Goal: Information Seeking & Learning: Check status

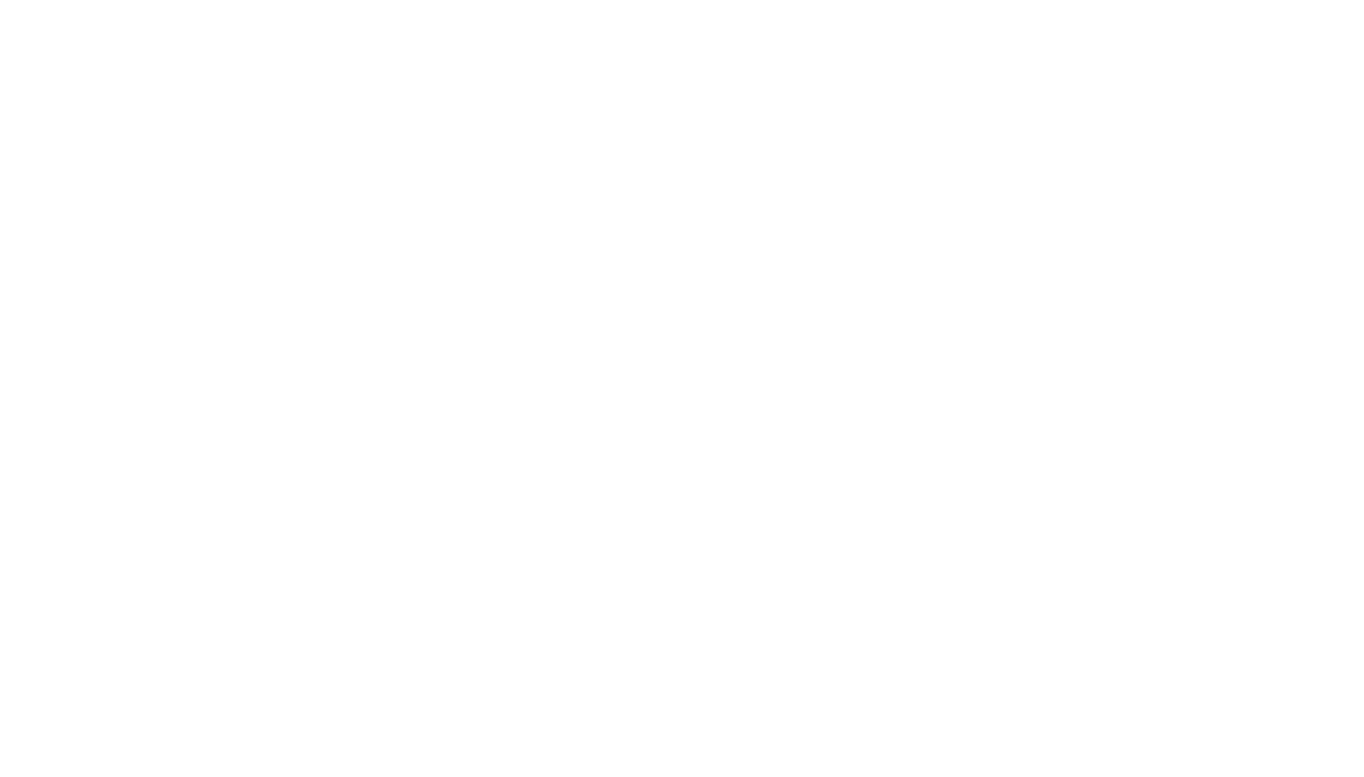
click at [464, 4] on html at bounding box center [682, 3] width 1364 height 6
click at [463, 1] on html at bounding box center [682, 3] width 1364 height 6
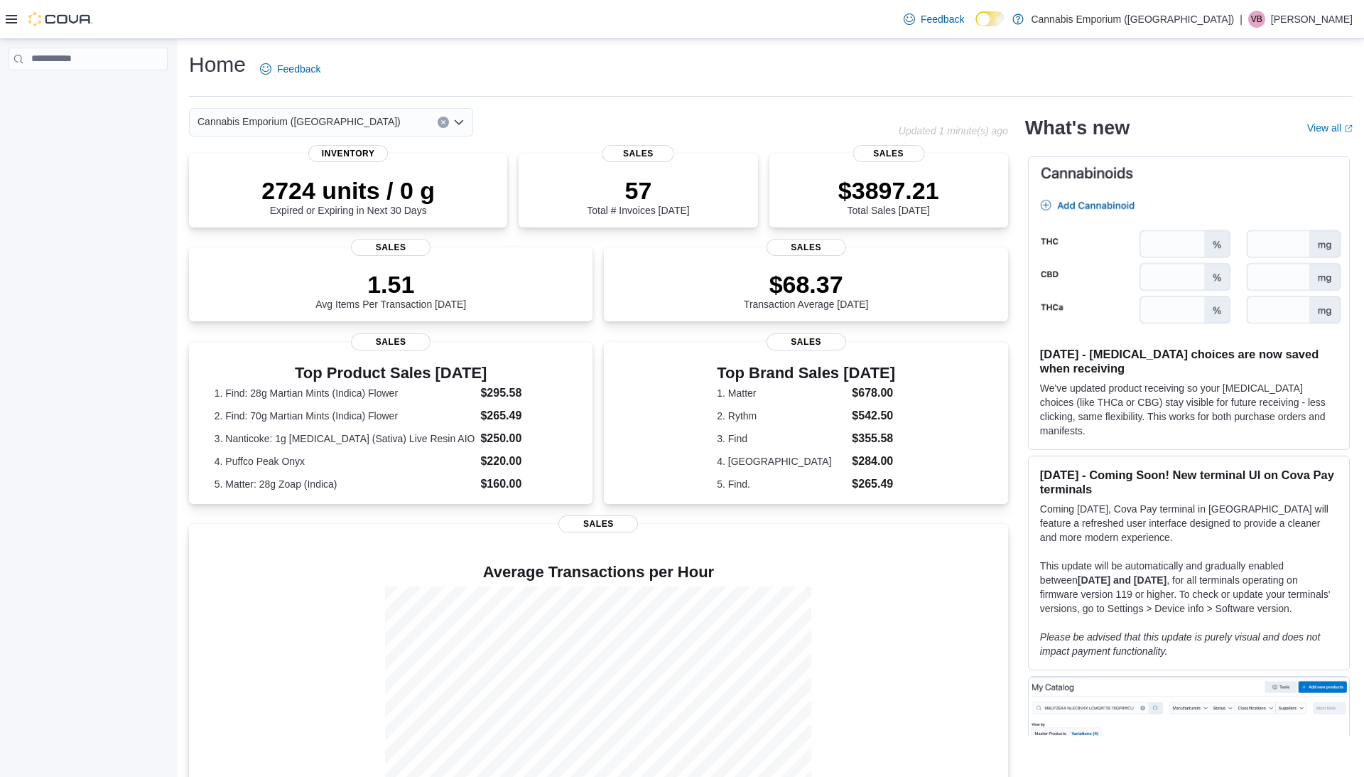
click at [1020, 331] on div "Cannabis Emporium ([GEOGRAPHIC_DATA]) Updated 1 minute(s) ago 2724 units / 0 g …" at bounding box center [771, 461] width 1164 height 706
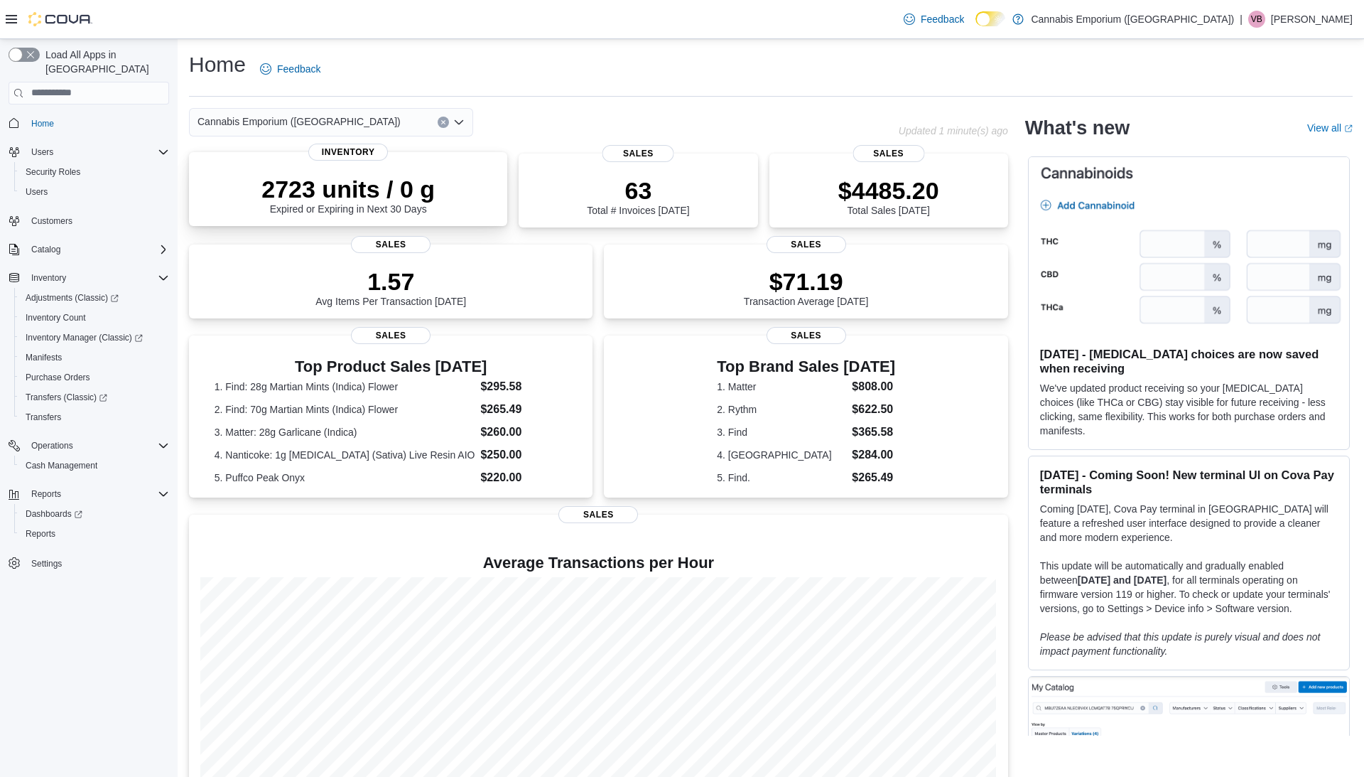
click at [219, 185] on div "2723 units / 0 g Expired or Expiring in Next 30 Days" at bounding box center [348, 191] width 296 height 45
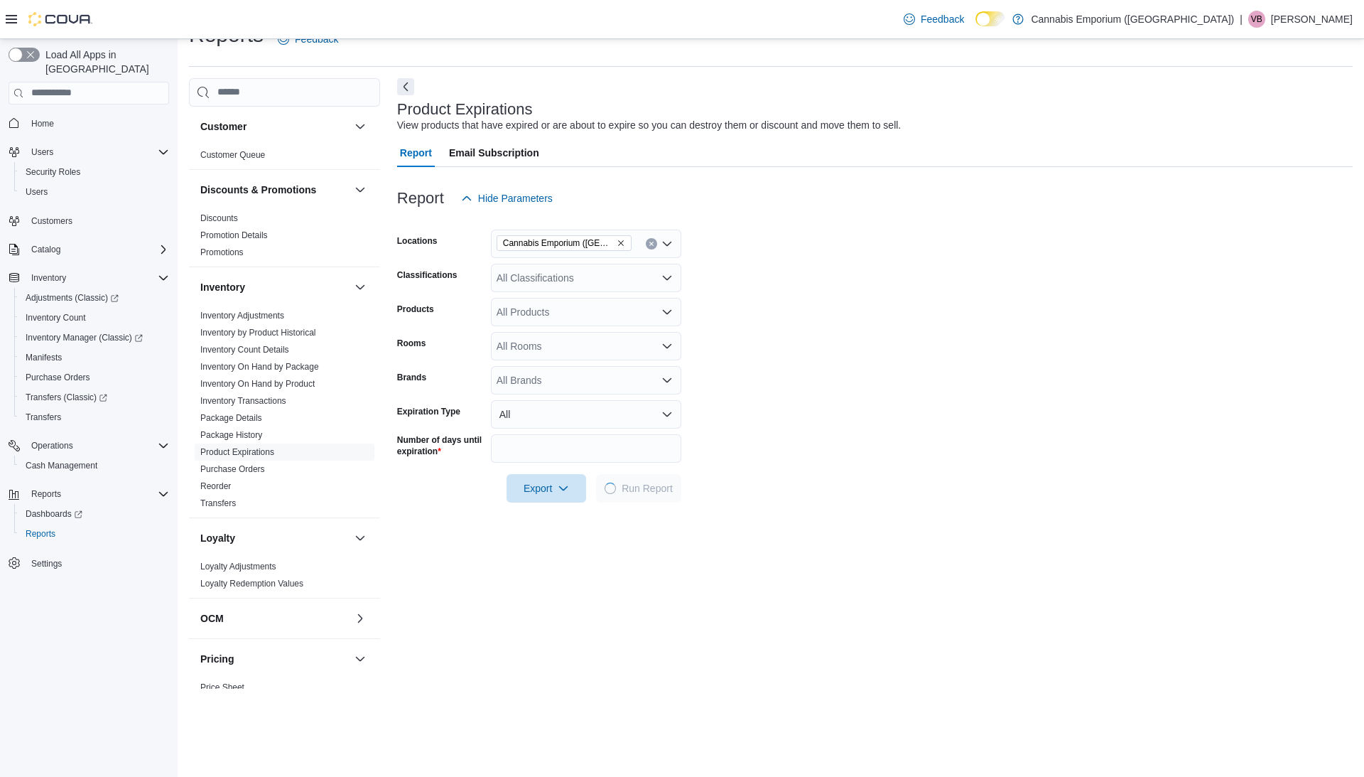
scroll to position [31, 0]
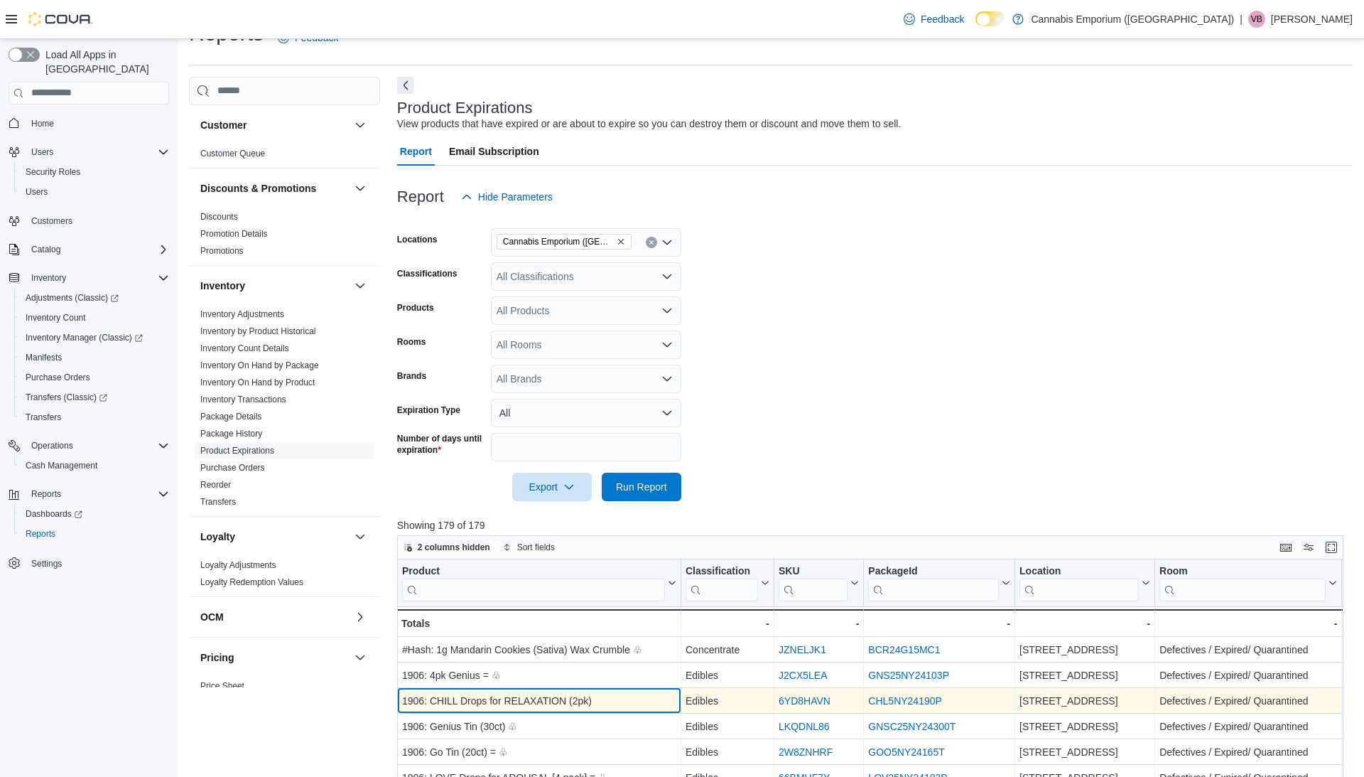
click at [486, 699] on div "1906: CHILL Drops for RELAXATION (2pk)" at bounding box center [539, 700] width 274 height 17
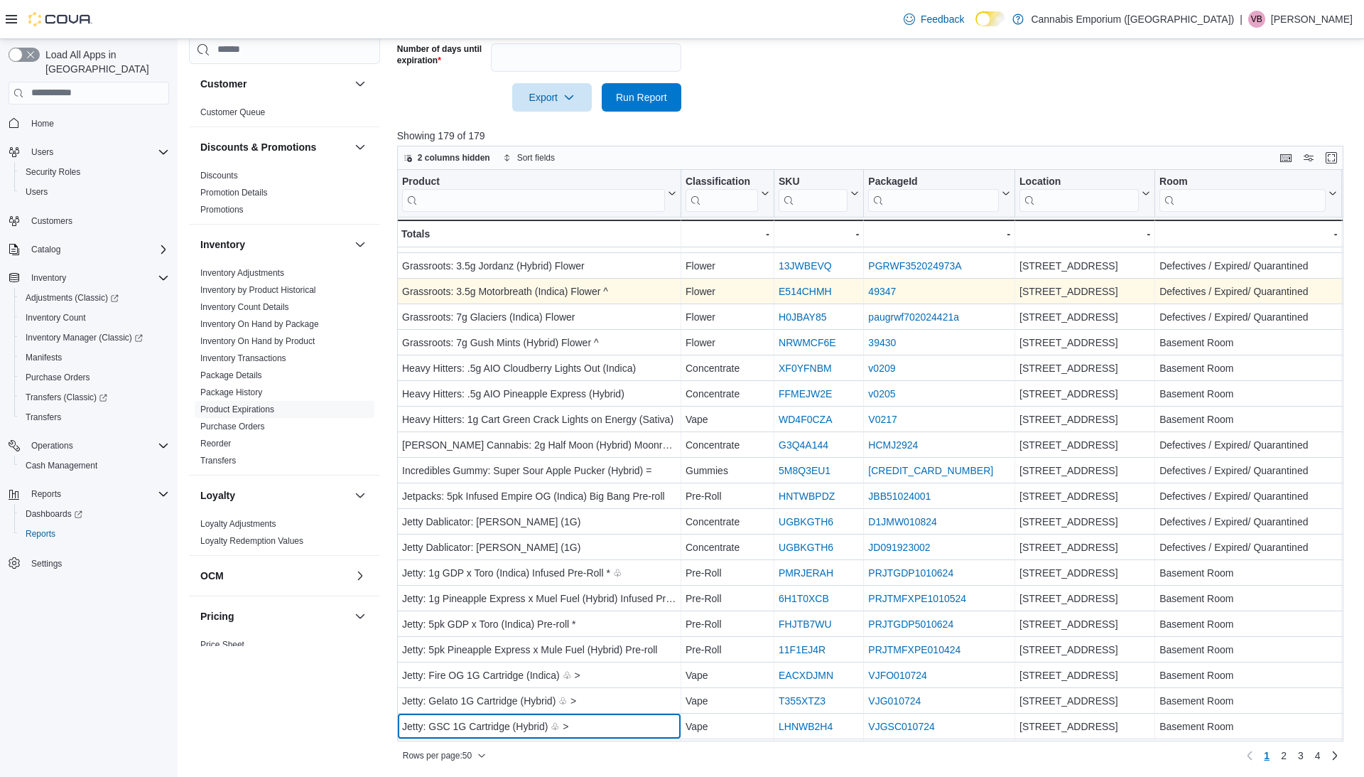
scroll to position [786, 0]
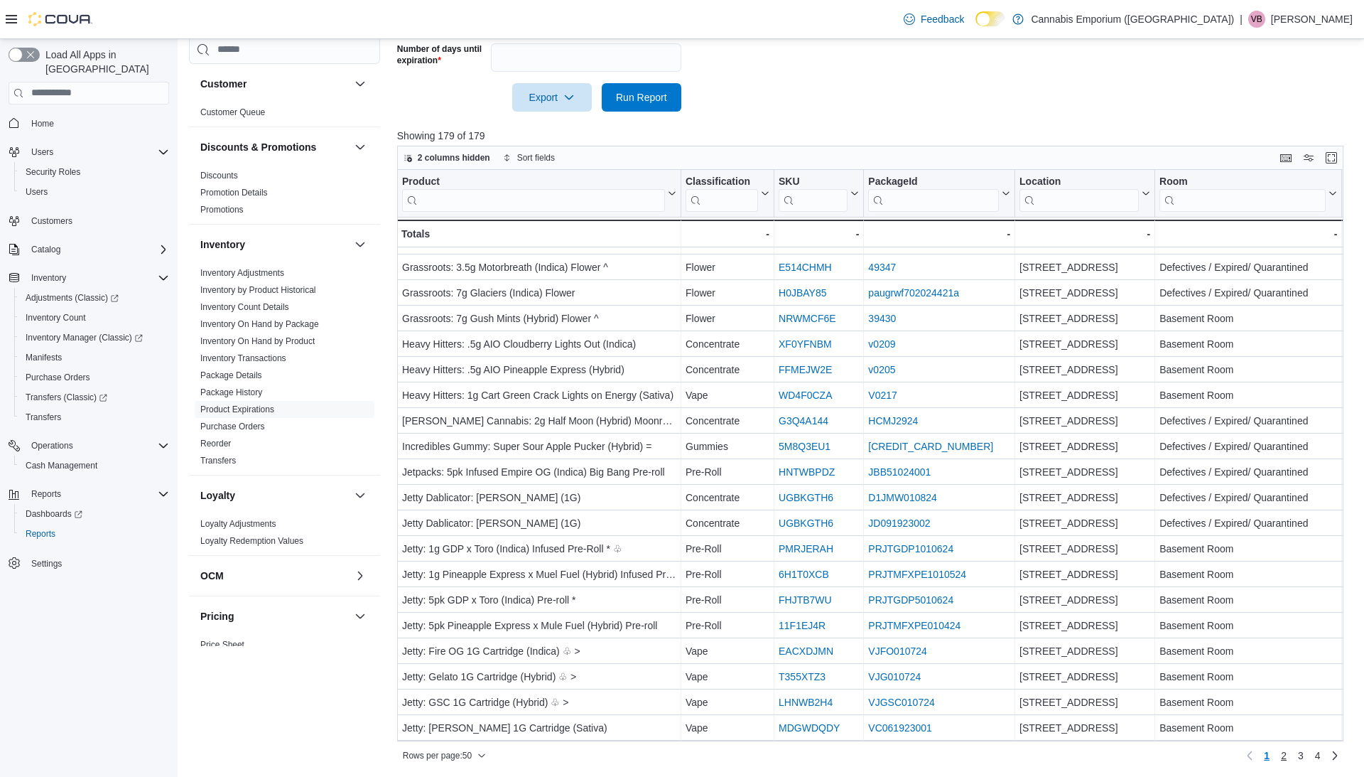
click at [1286, 752] on span "2" at bounding box center [1284, 755] width 6 height 14
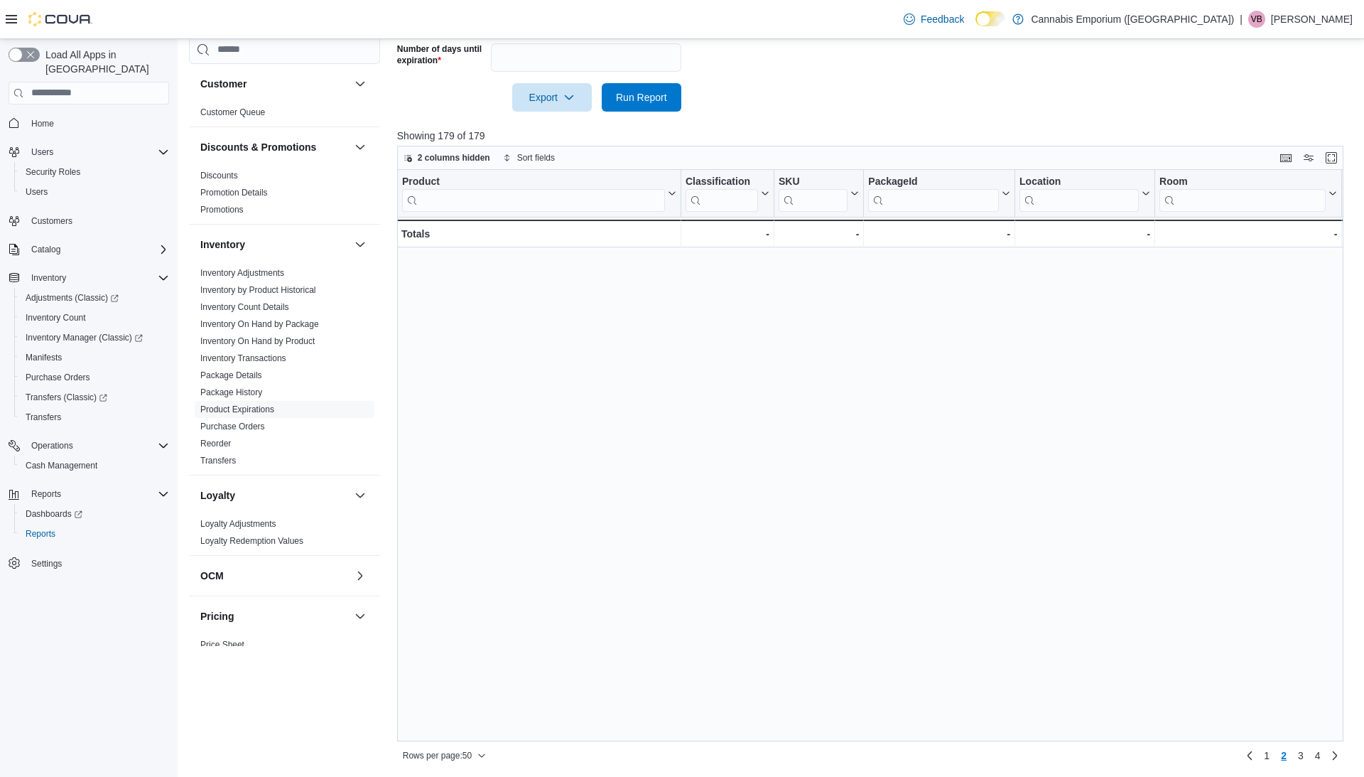
scroll to position [0, 0]
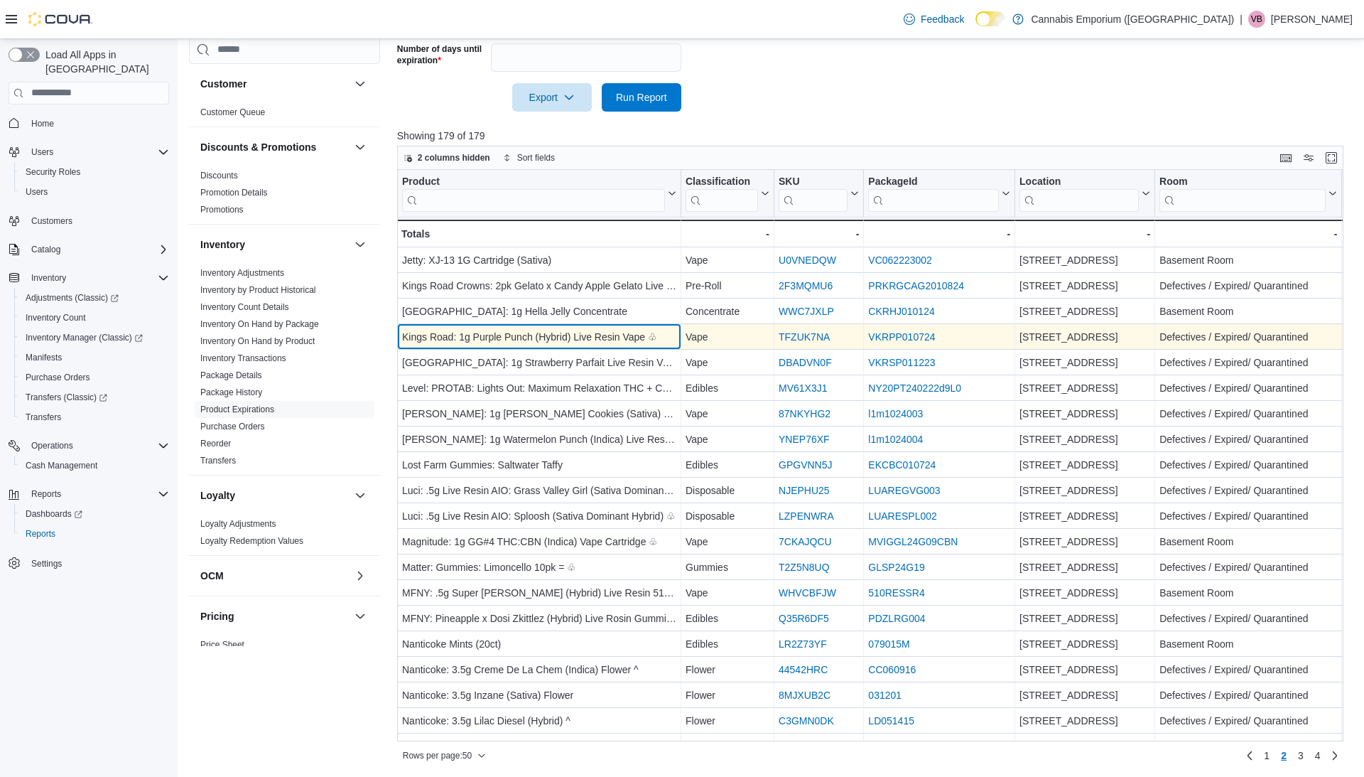
click at [631, 330] on div "Kings Road: 1g Purple Punch (Hybrid) Live Resin Vape ♧" at bounding box center [539, 336] width 274 height 17
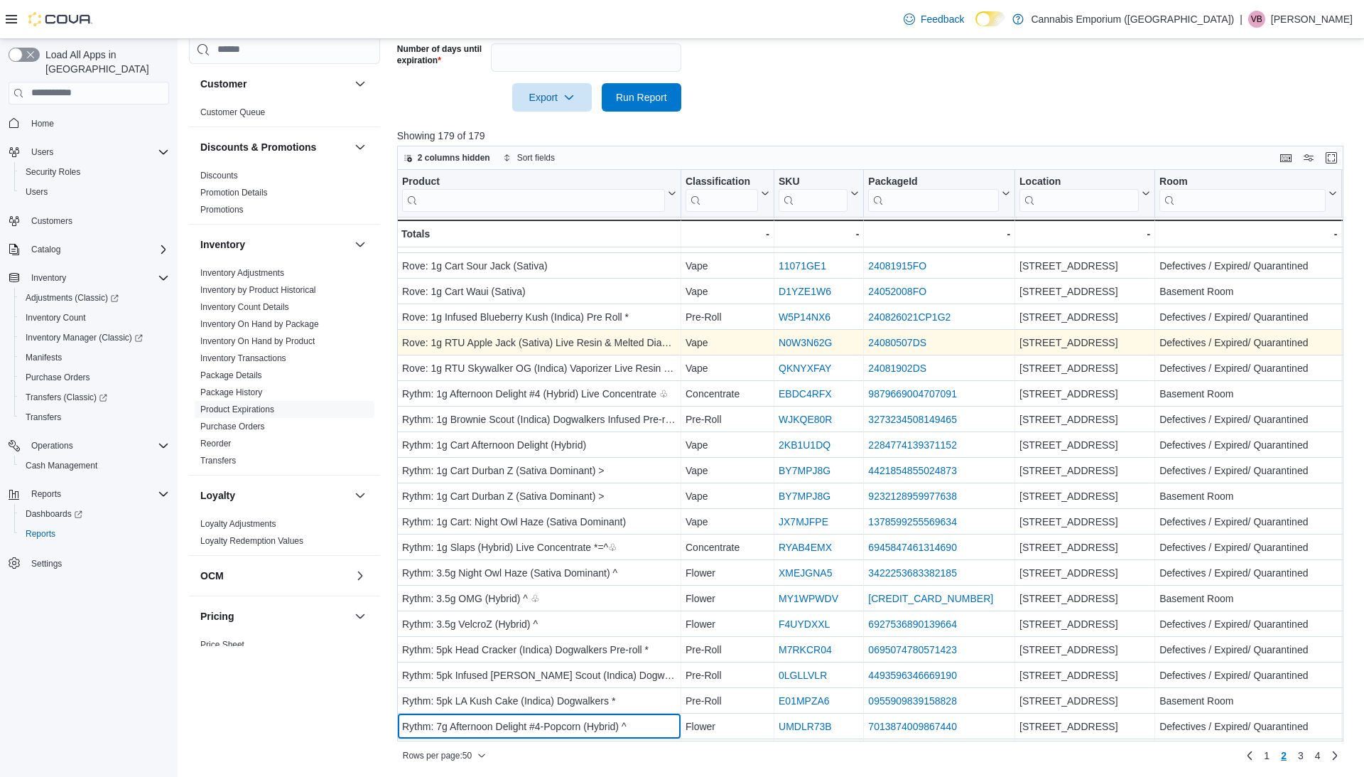
scroll to position [786, 0]
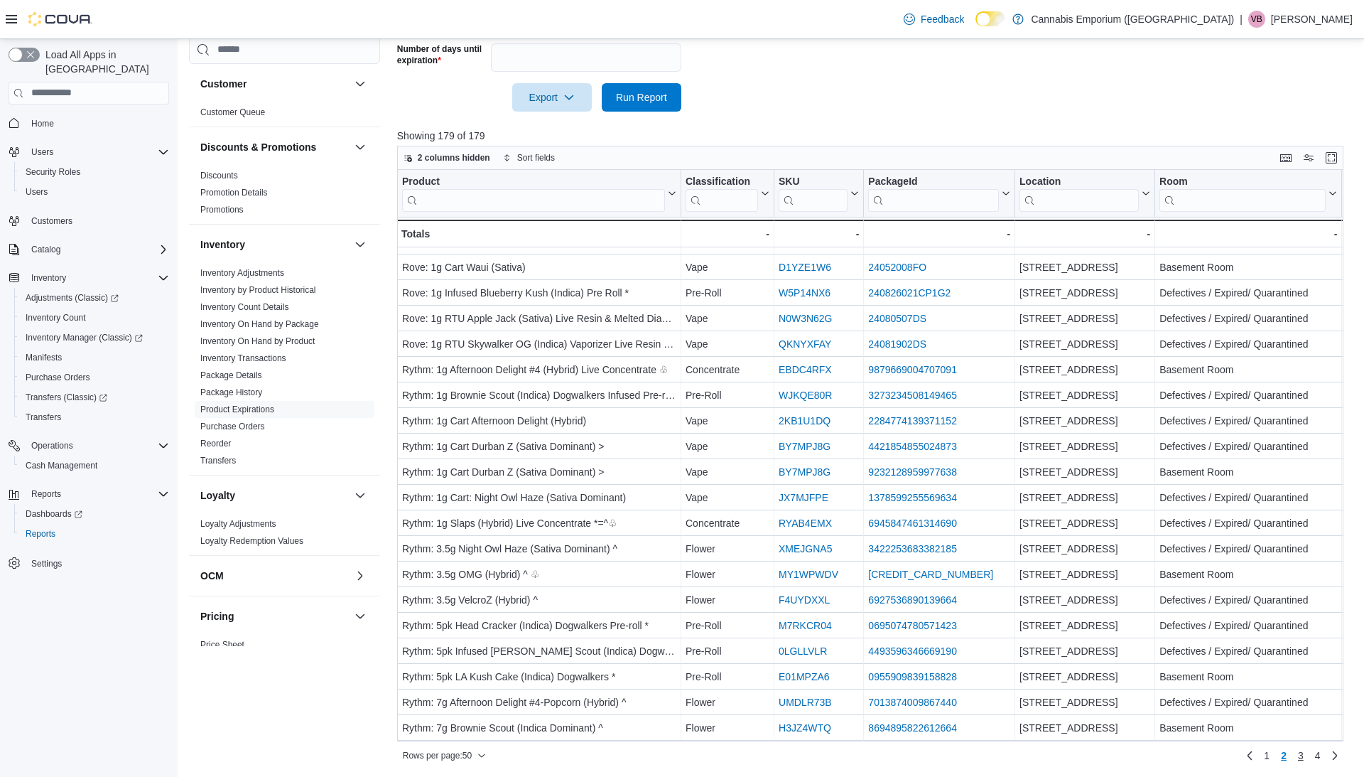
click at [1298, 760] on span "3" at bounding box center [1301, 755] width 6 height 14
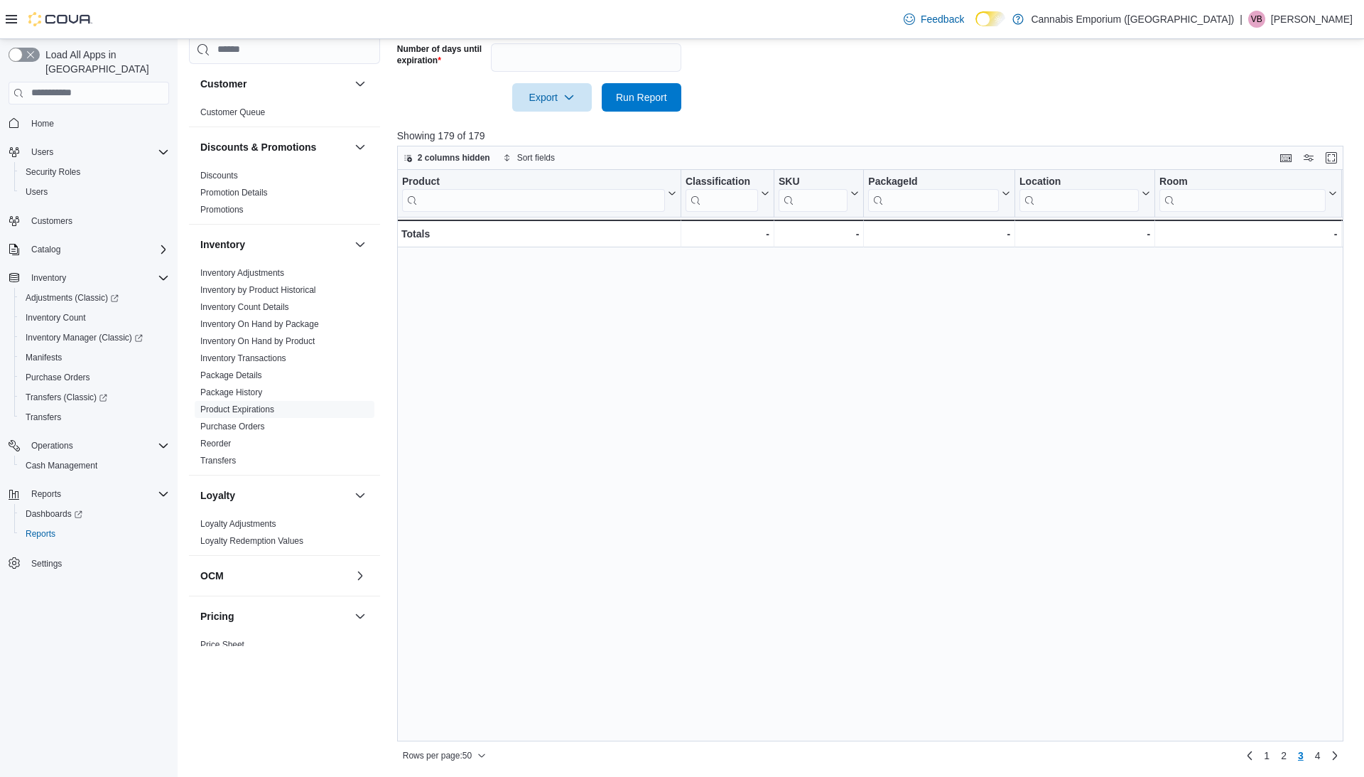
scroll to position [0, 0]
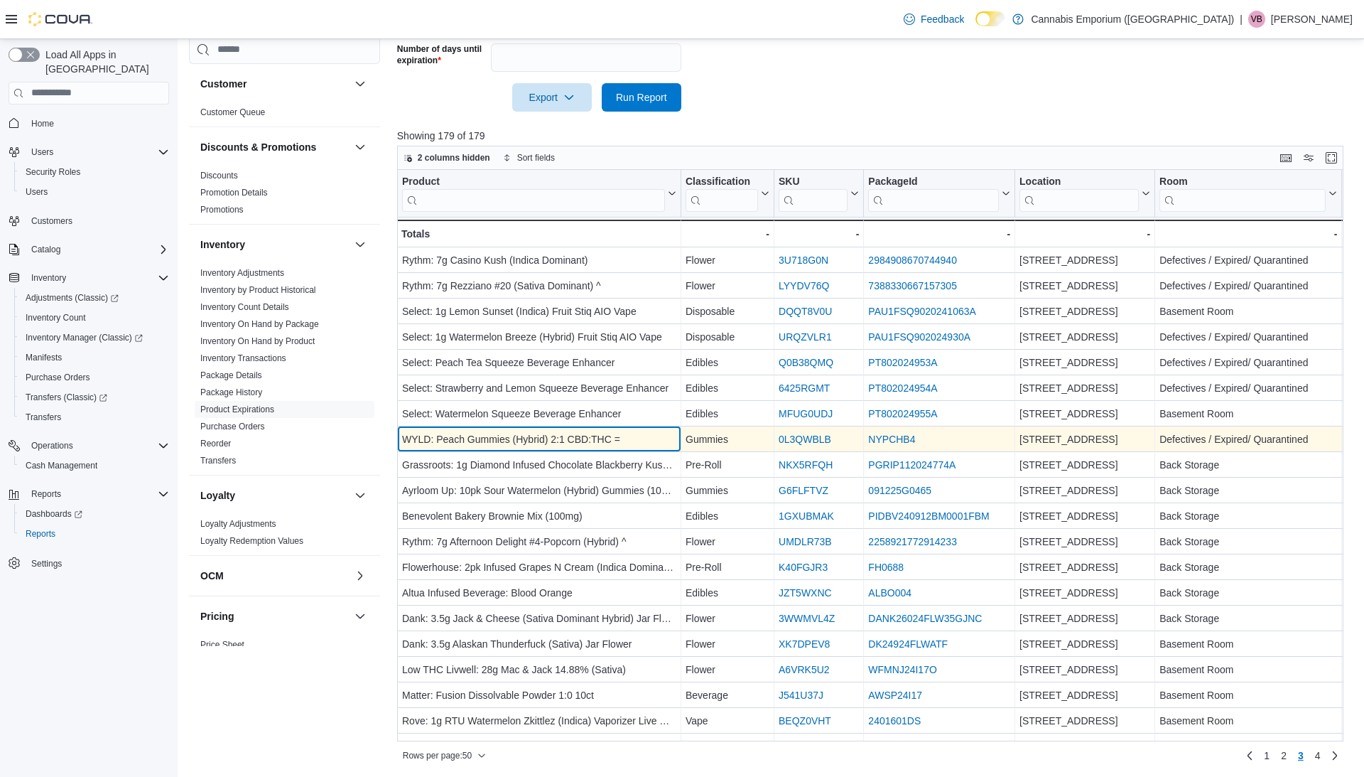
click at [461, 433] on div "WYLD: Peach Gummies (Hybrid) 2:1 CBD:THC =" at bounding box center [539, 439] width 274 height 17
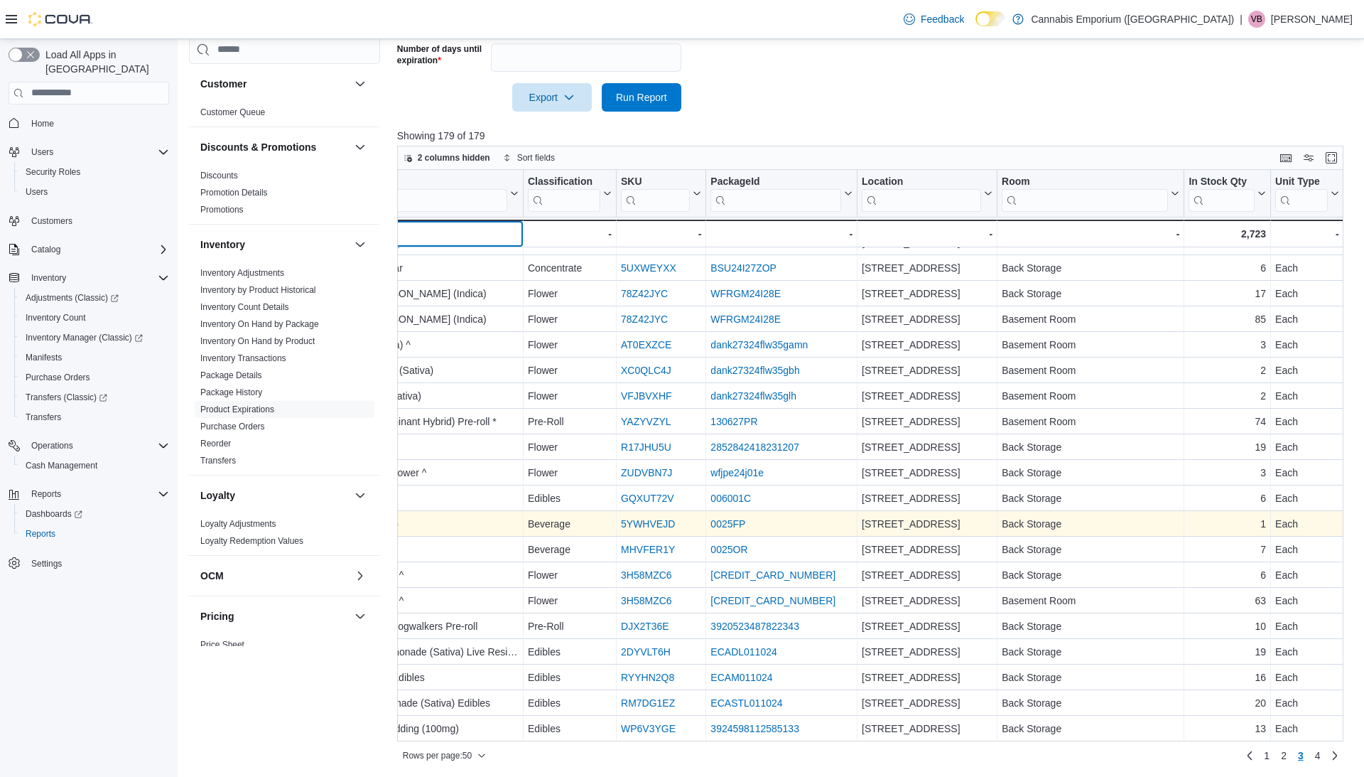
scroll to position [785, 0]
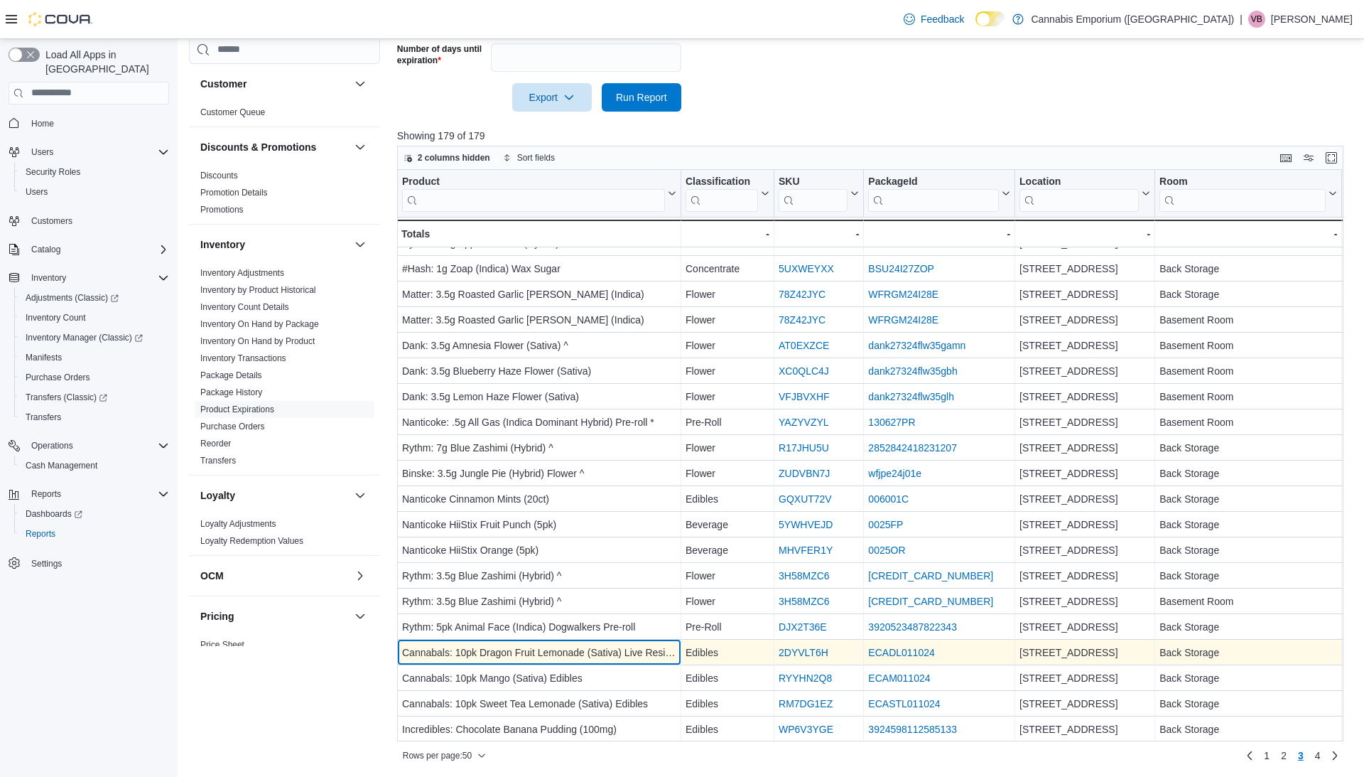
click at [492, 648] on div "Cannabals: 10pk Dragon Fruit Lemonade (Sativa) Live Resin Edibles" at bounding box center [539, 652] width 274 height 17
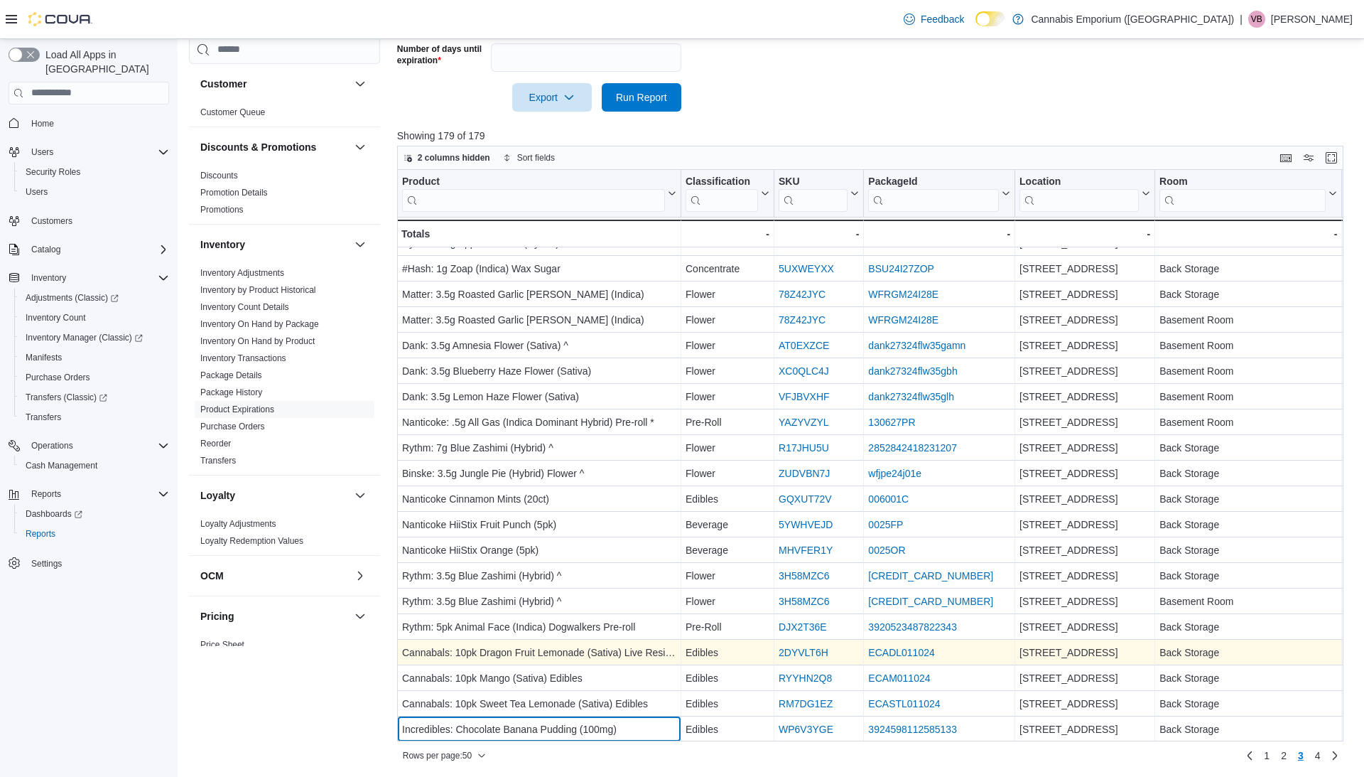
scroll to position [786, 0]
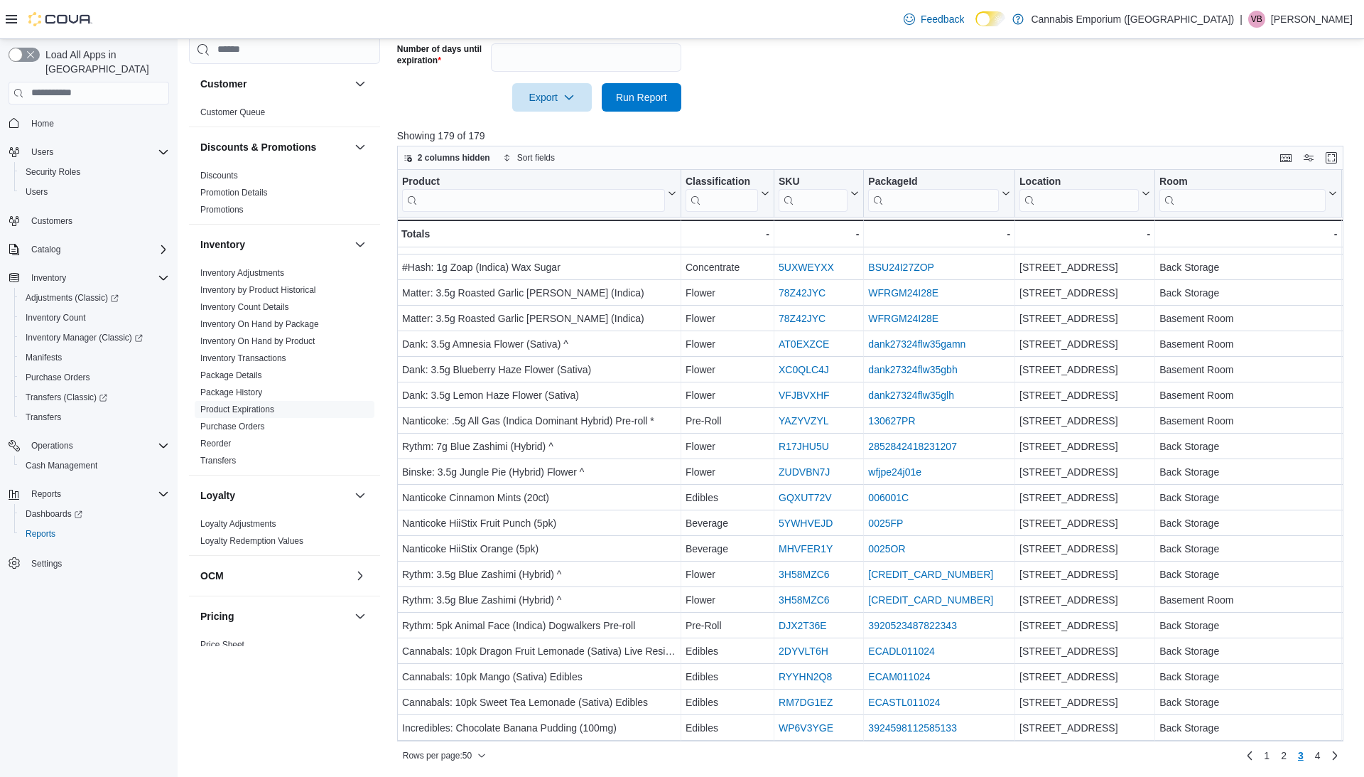
click at [1106, 754] on div "Rows per page : 50 Page 3 of 4 1 2 3 4" at bounding box center [870, 755] width 947 height 23
click at [1318, 753] on span "4" at bounding box center [1318, 755] width 6 height 14
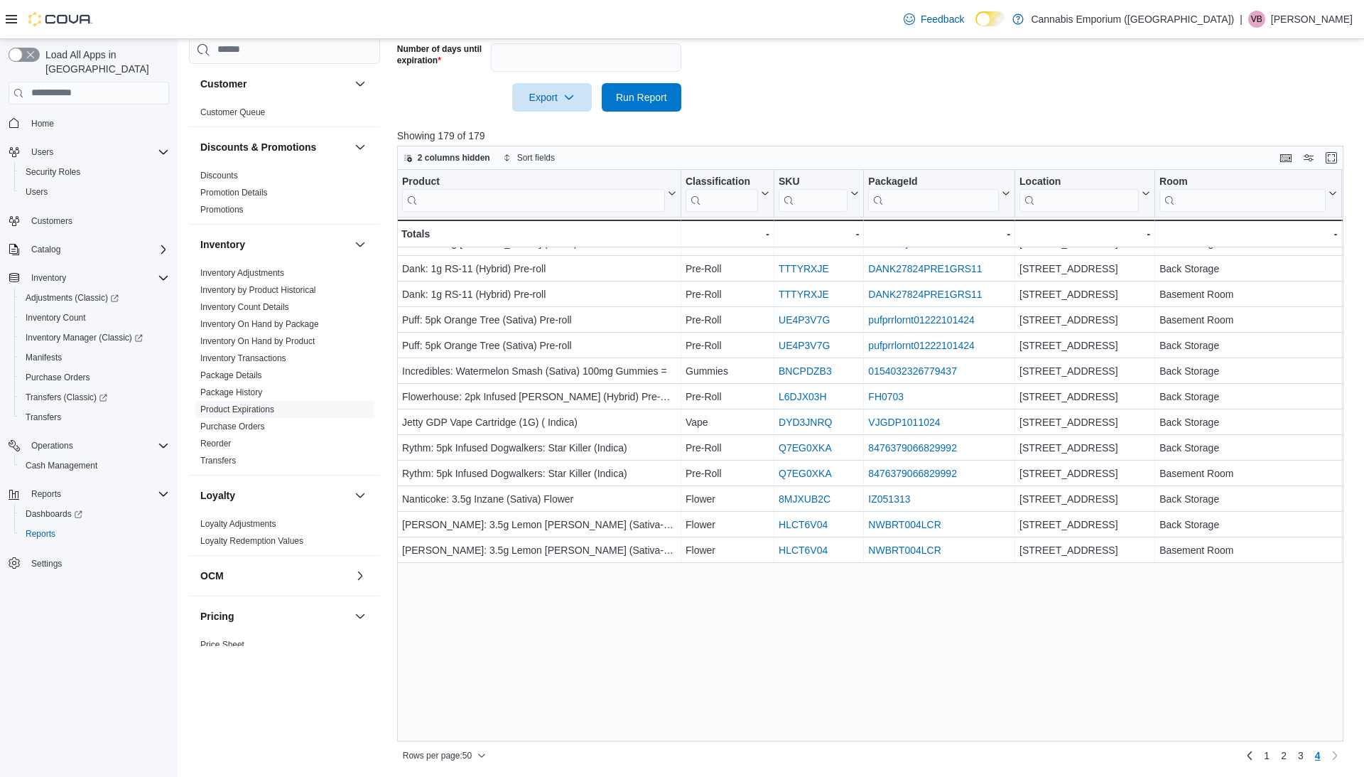
scroll to position [0, 0]
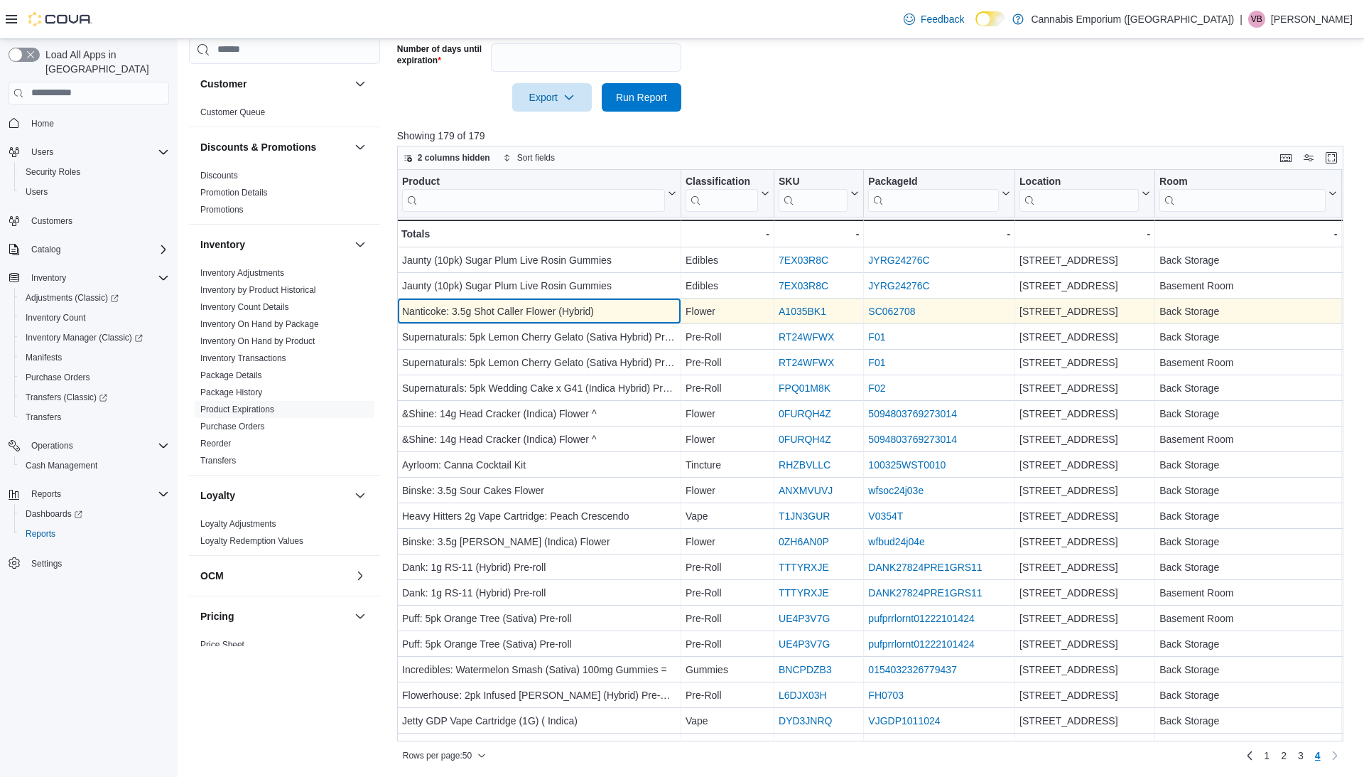
click at [590, 300] on div "Nanticoke: 3.5g Shot Caller Flower (Hybrid) - Product, column 1, row 153" at bounding box center [539, 311] width 284 height 26
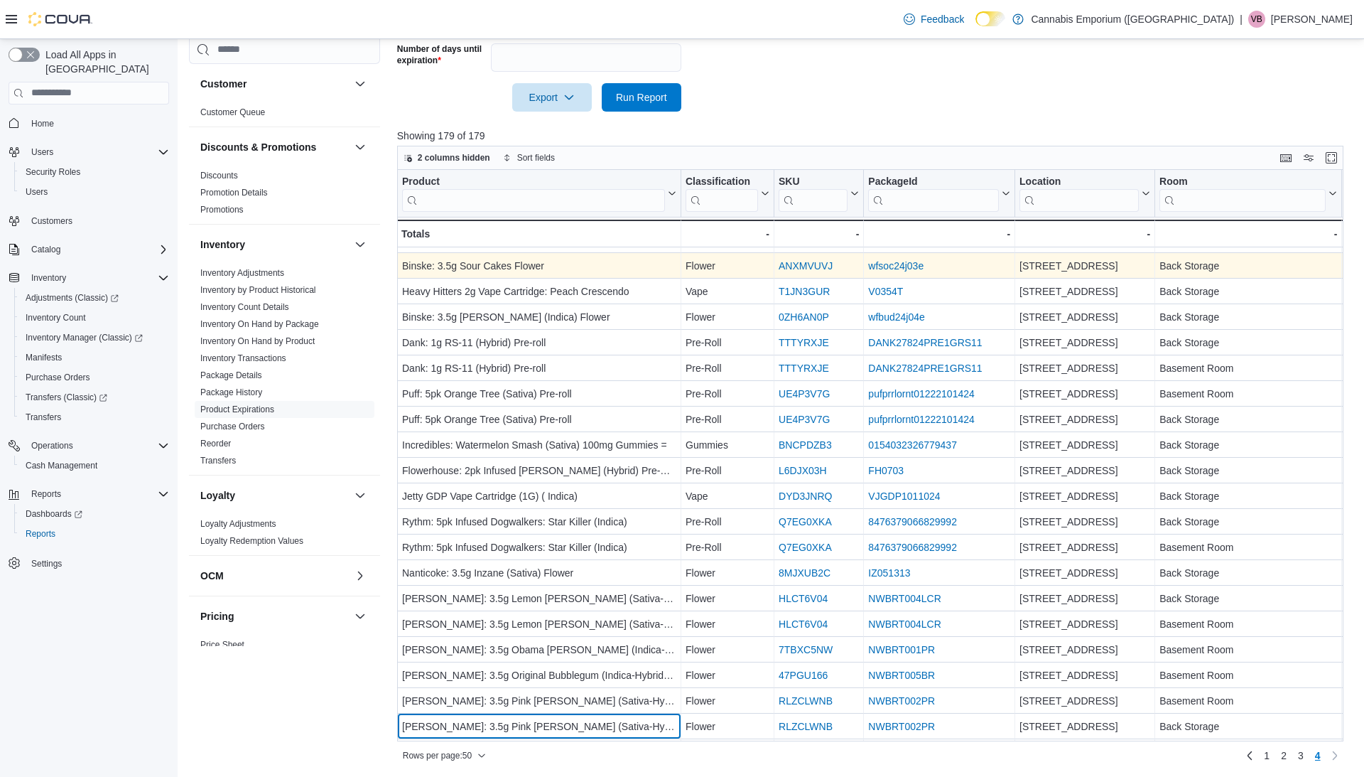
scroll to position [249, 0]
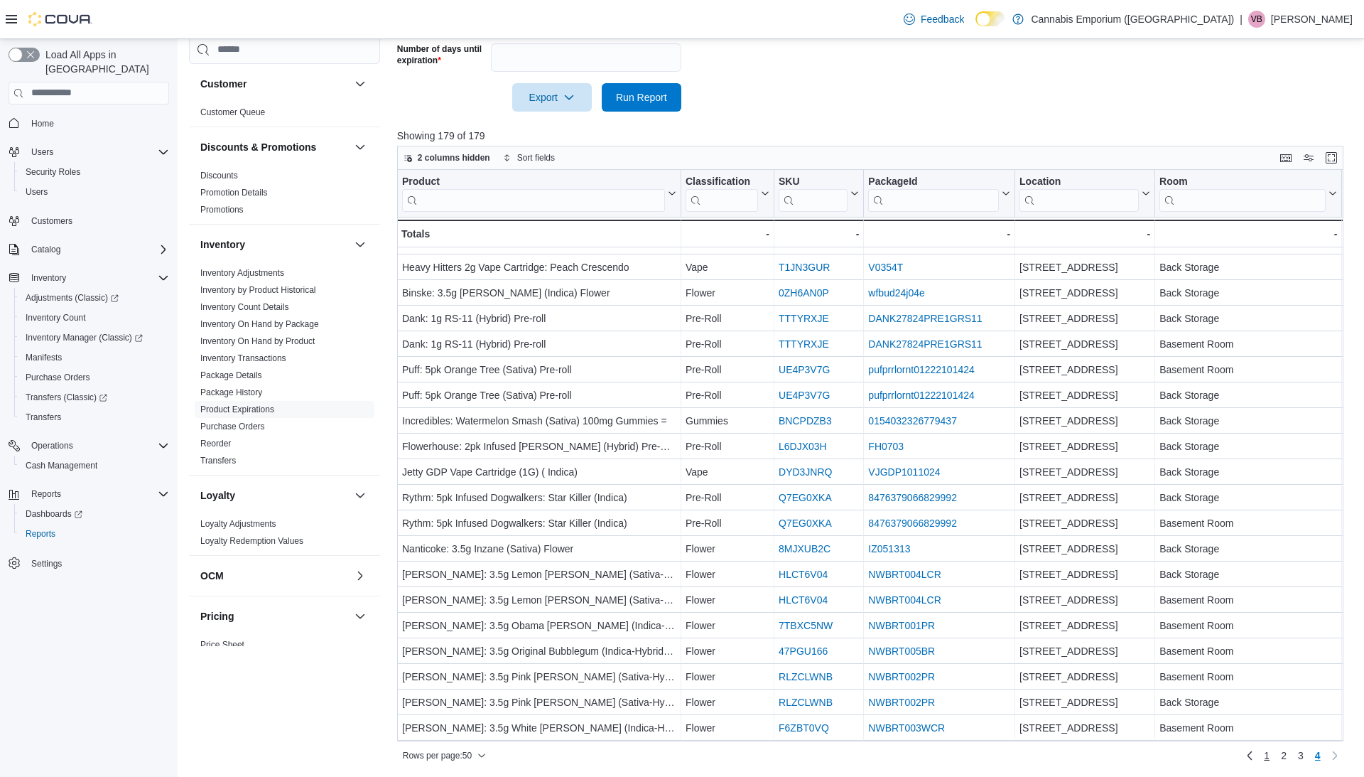
click at [1266, 752] on span "1" at bounding box center [1267, 755] width 6 height 14
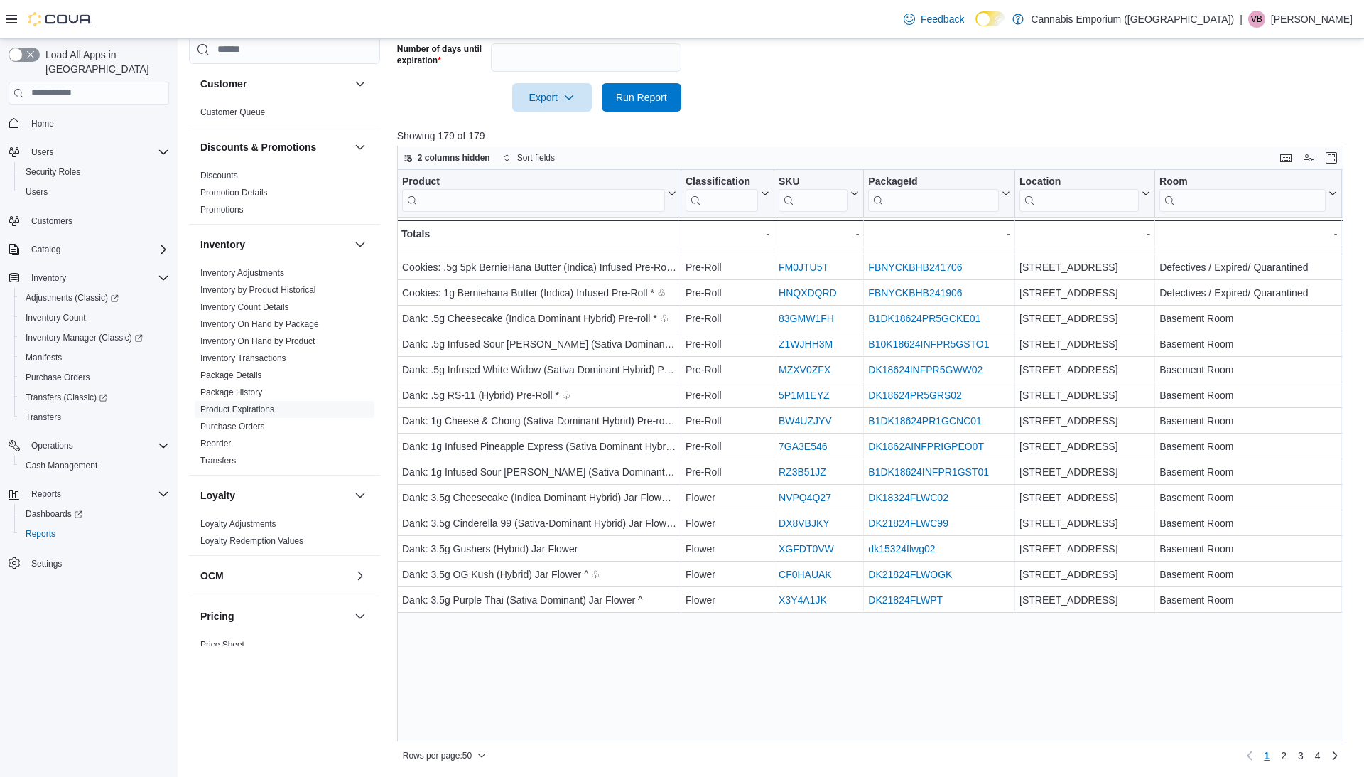
scroll to position [0, 0]
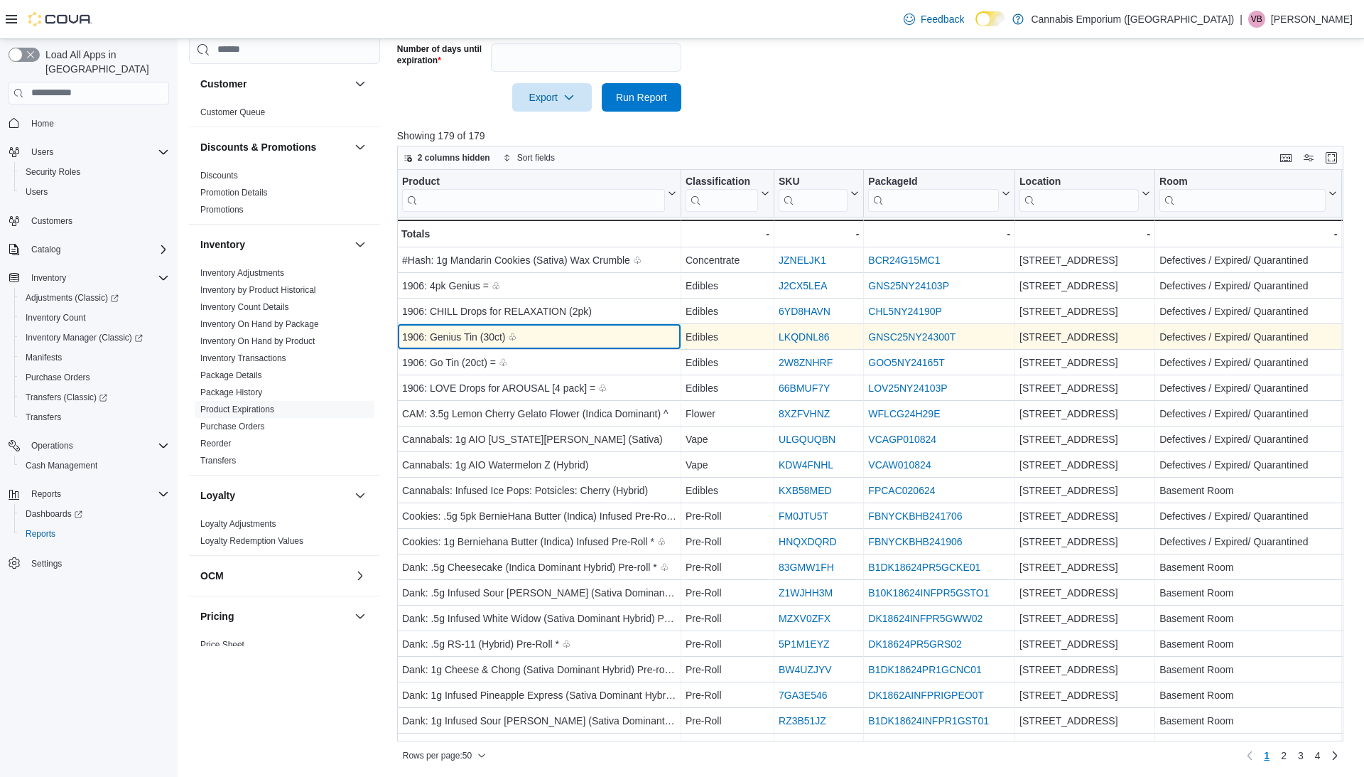
click at [542, 347] on div "1906: Genius Tin (30ct) ♧ - Product, column 1, row 4" at bounding box center [539, 337] width 284 height 26
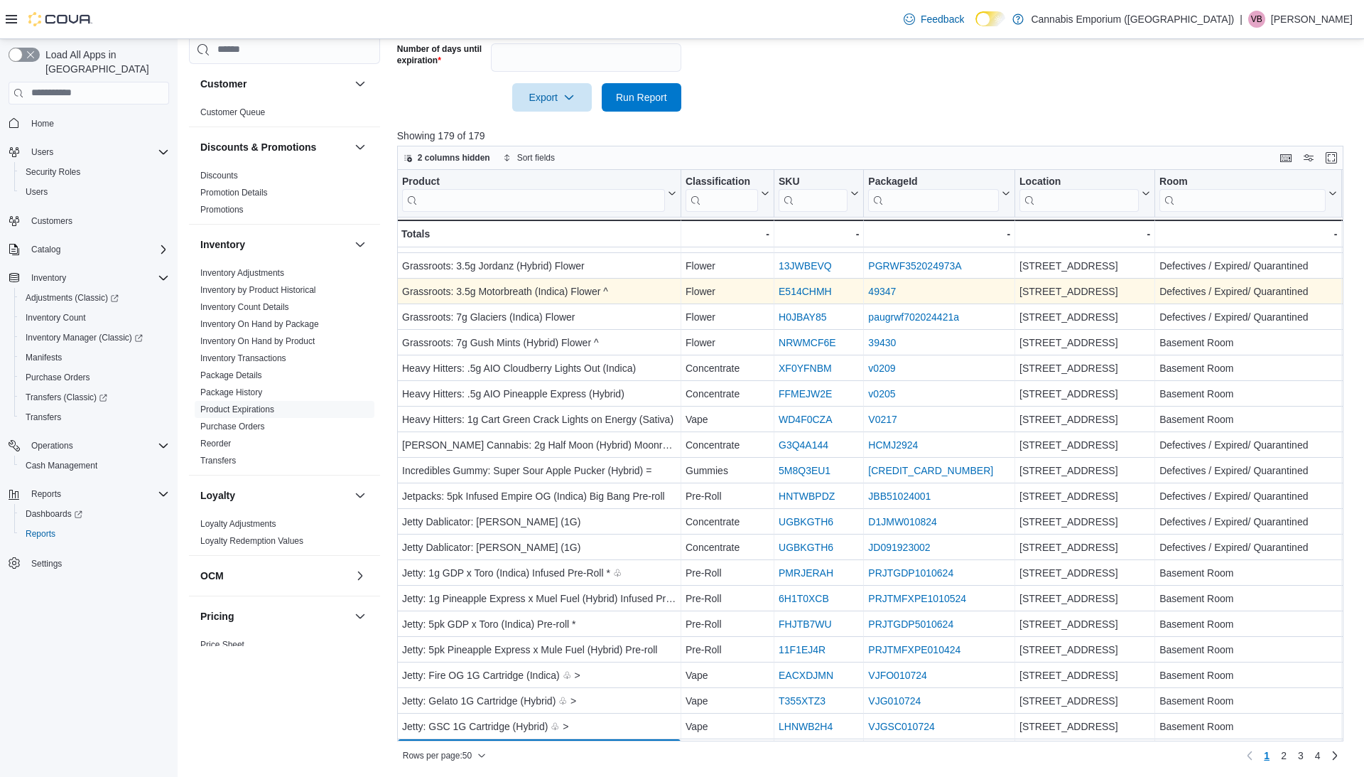
scroll to position [786, 0]
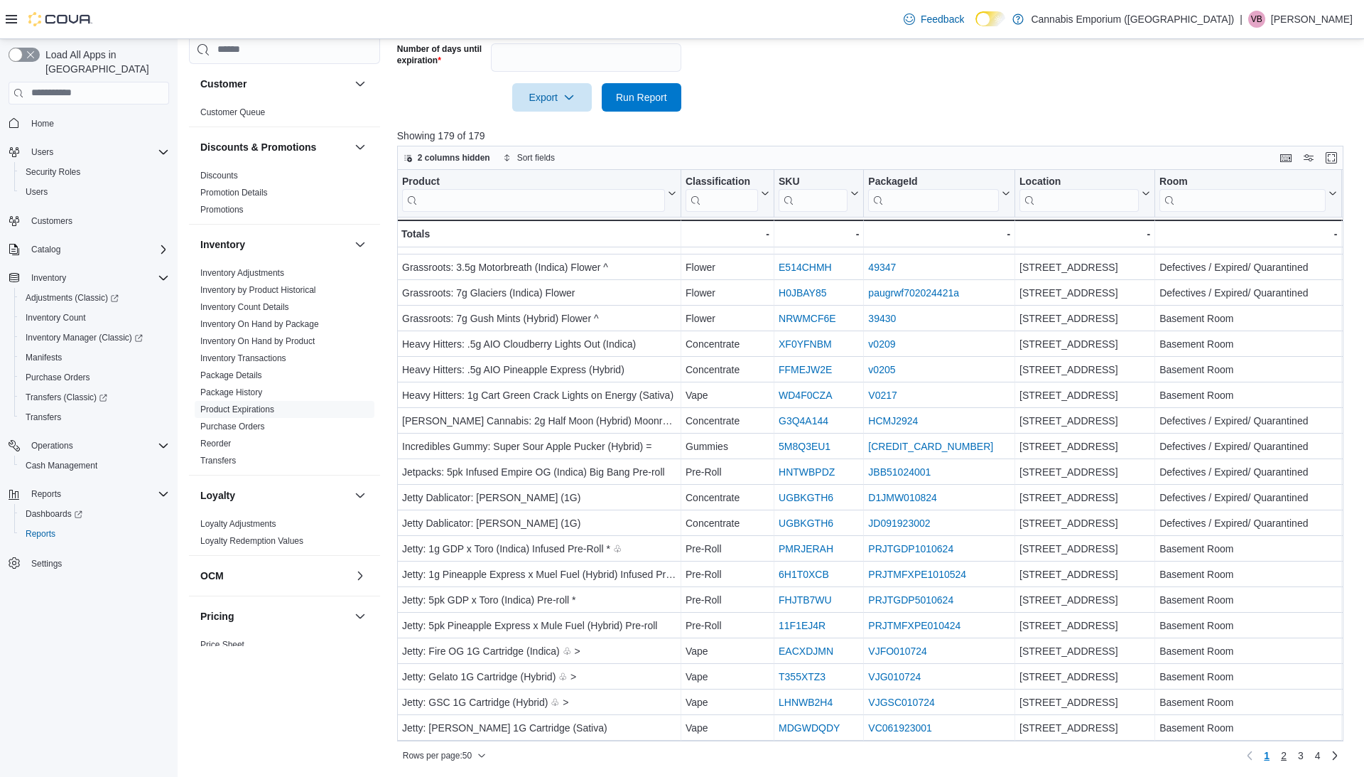
click at [1279, 753] on link "2" at bounding box center [1284, 755] width 17 height 23
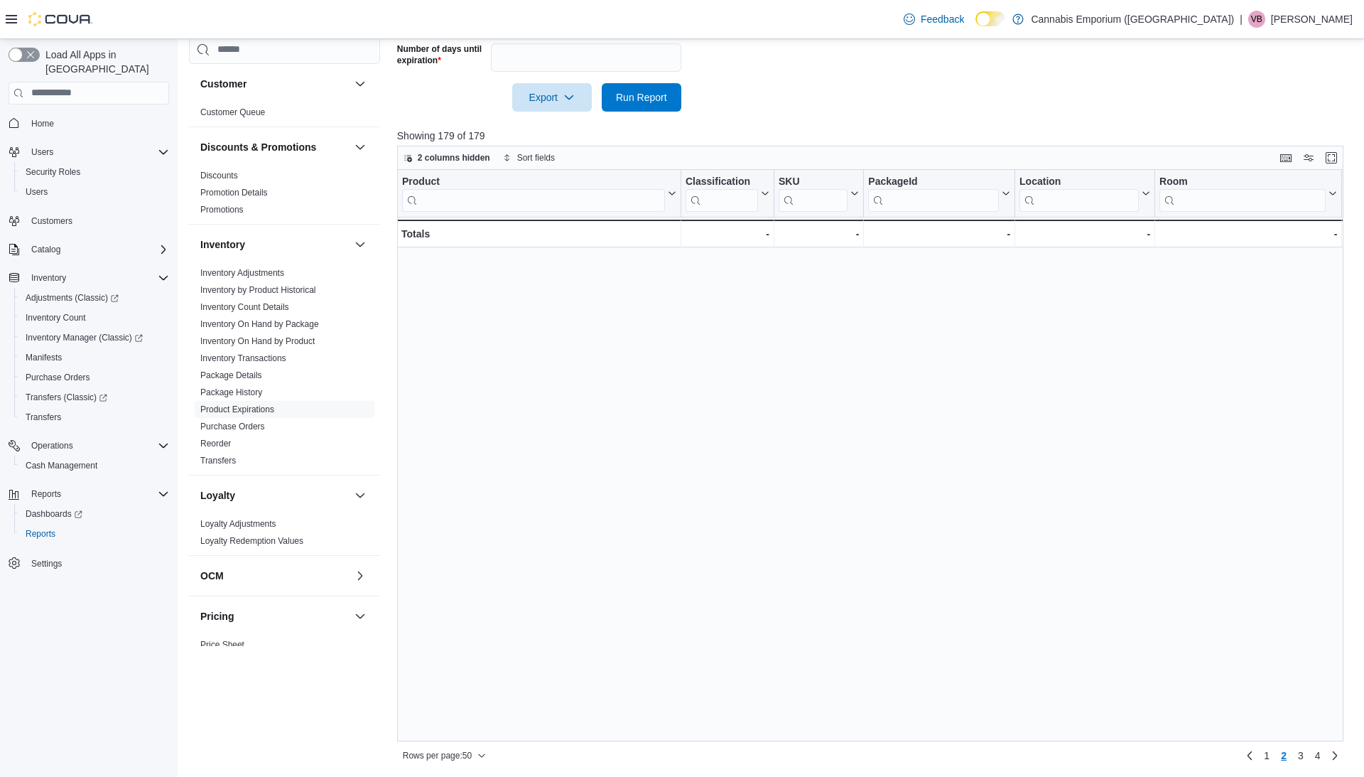
scroll to position [0, 0]
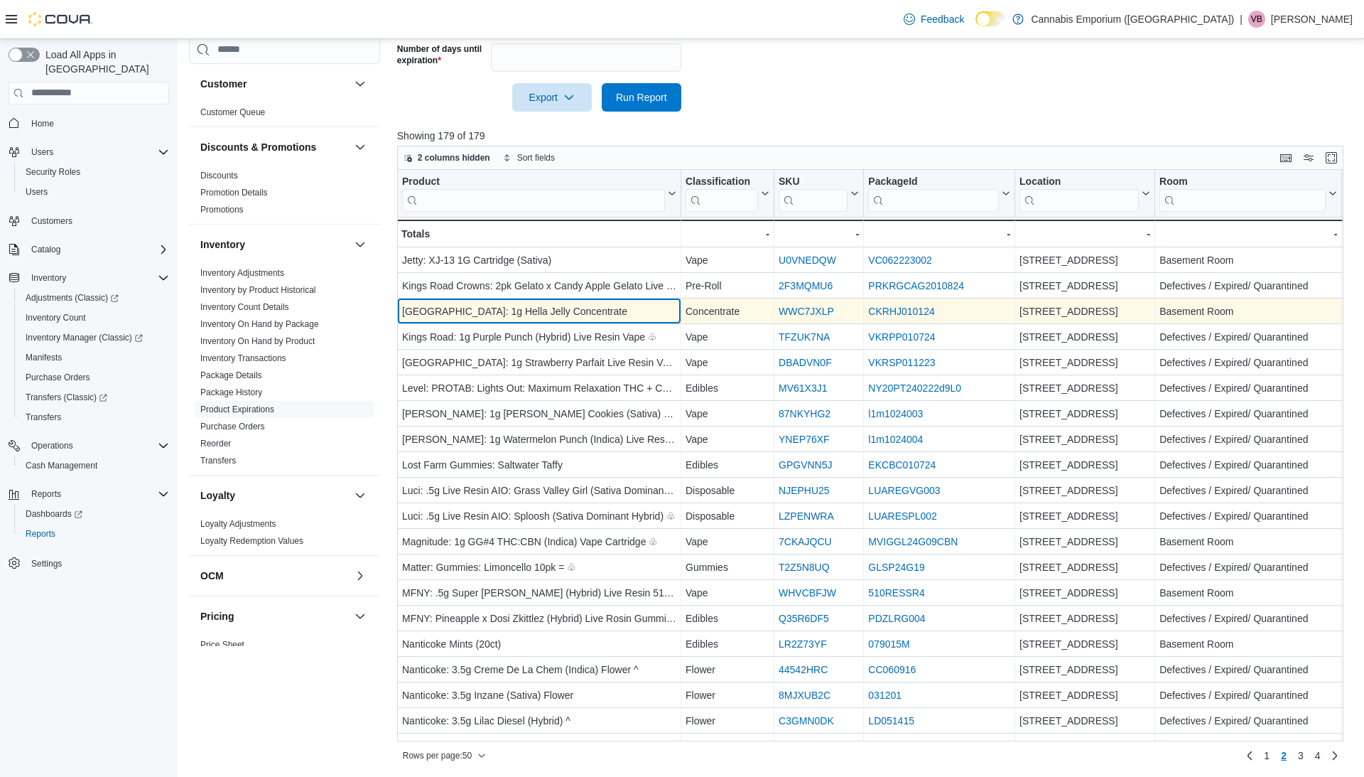
click at [490, 303] on div "Kings Road: 1g Hella Jelly Concentrate" at bounding box center [539, 311] width 274 height 17
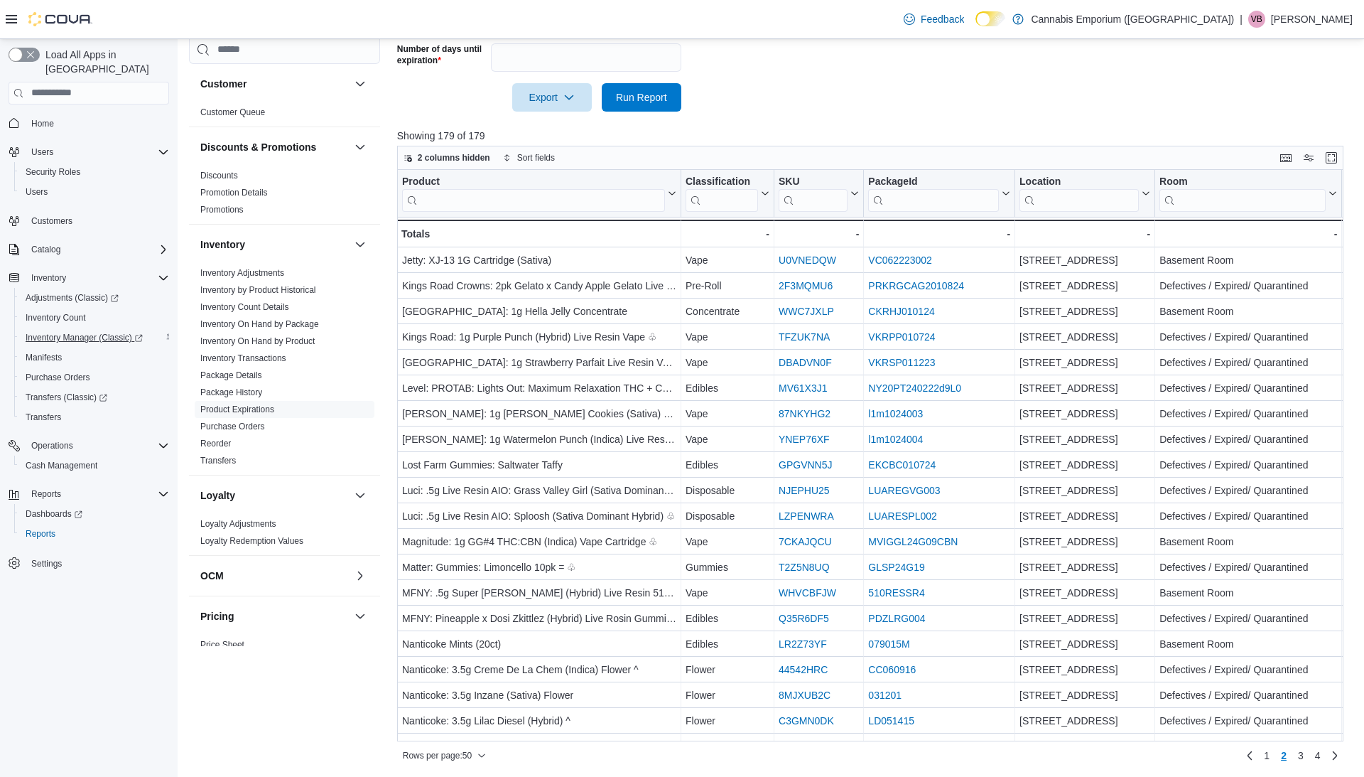
click at [92, 332] on span "Inventory Manager (Classic)" at bounding box center [84, 337] width 117 height 11
